Goal: Complete application form: Complete application form

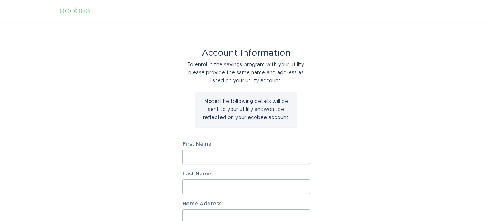
click at [194, 155] on input "First Name" at bounding box center [247, 157] width 128 height 15
click at [420, 128] on div "Account Information To enrol in the savings program with your utility, please p…" at bounding box center [246, 223] width 492 height 403
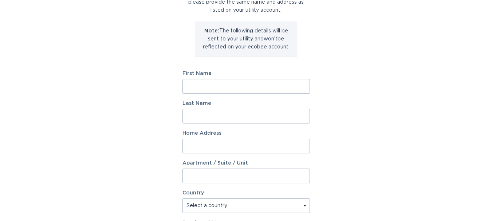
scroll to position [36, 0]
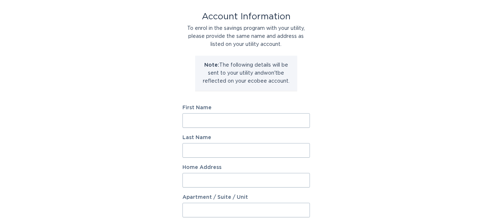
click at [204, 119] on input "First Name" at bounding box center [247, 120] width 128 height 15
type input "[PERSON_NAME]"
click at [196, 151] on input "Last Name" at bounding box center [247, 150] width 128 height 15
type input "Hill"
click at [197, 181] on input "Home Address" at bounding box center [247, 180] width 128 height 15
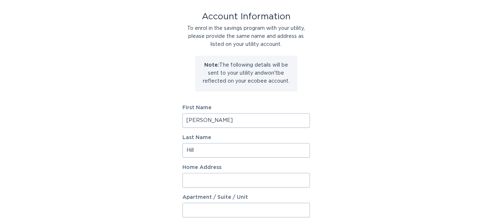
type input "P O BOX [STREET_ADDRESS]"
type input "NEW ADDRESS- [STREET_ADDRESS]"
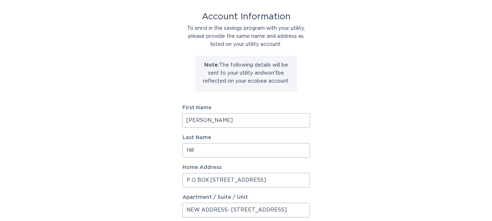
select select "US"
type input "[GEOGRAPHIC_DATA]"
type input "27534"
select select "NC"
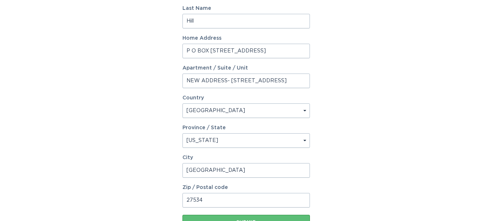
scroll to position [182, 0]
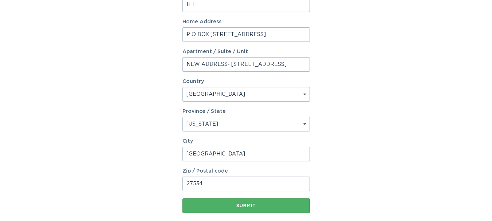
click at [246, 208] on div "Submit" at bounding box center [246, 206] width 120 height 4
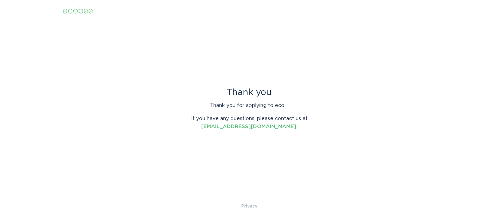
scroll to position [0, 0]
